Goal: Transaction & Acquisition: Download file/media

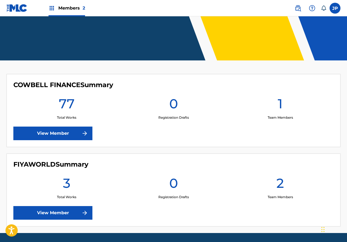
scroll to position [116, 0]
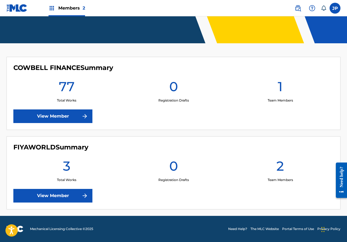
click at [43, 118] on link "View Member" at bounding box center [52, 117] width 79 height 14
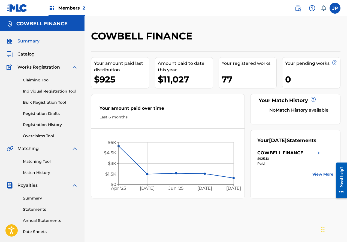
click at [35, 208] on link "Statements" at bounding box center [50, 210] width 55 height 6
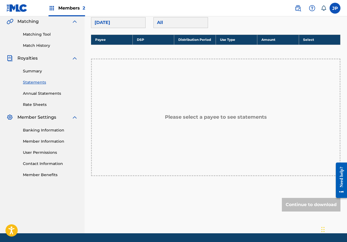
scroll to position [64, 0]
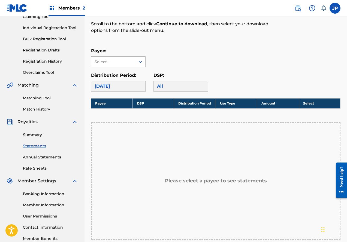
click at [106, 59] on div "Select..." at bounding box center [113, 62] width 37 height 6
click at [110, 71] on div "COWBELL FINANCE" at bounding box center [118, 74] width 54 height 14
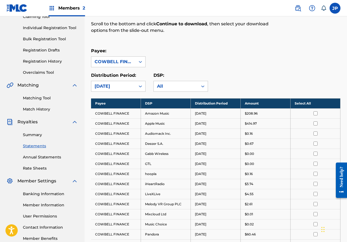
click at [310, 101] on th "Select All" at bounding box center [316, 103] width 50 height 10
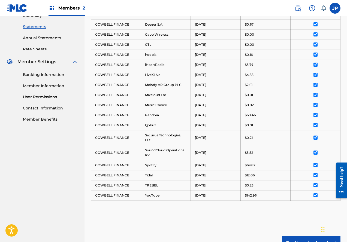
scroll to position [238, 0]
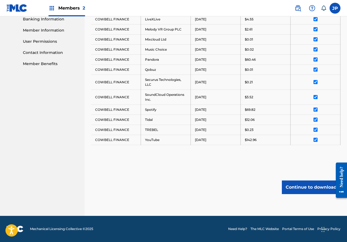
click at [315, 190] on button "Continue to download" at bounding box center [311, 188] width 59 height 14
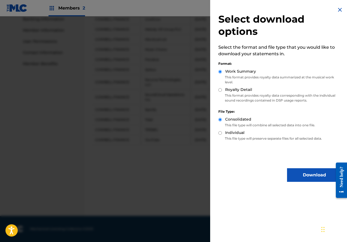
click at [228, 89] on label "Royalty Detail" at bounding box center [238, 90] width 27 height 6
click at [222, 89] on input "Royalty Detail" at bounding box center [220, 90] width 4 height 4
radio input "true"
click at [307, 180] on button "Download" at bounding box center [314, 175] width 55 height 14
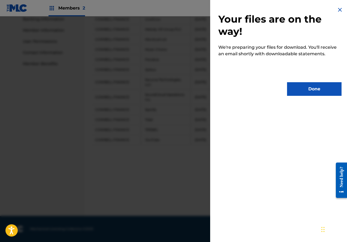
click at [315, 90] on button "Done" at bounding box center [314, 89] width 55 height 14
